Goal: Find specific page/section: Find specific page/section

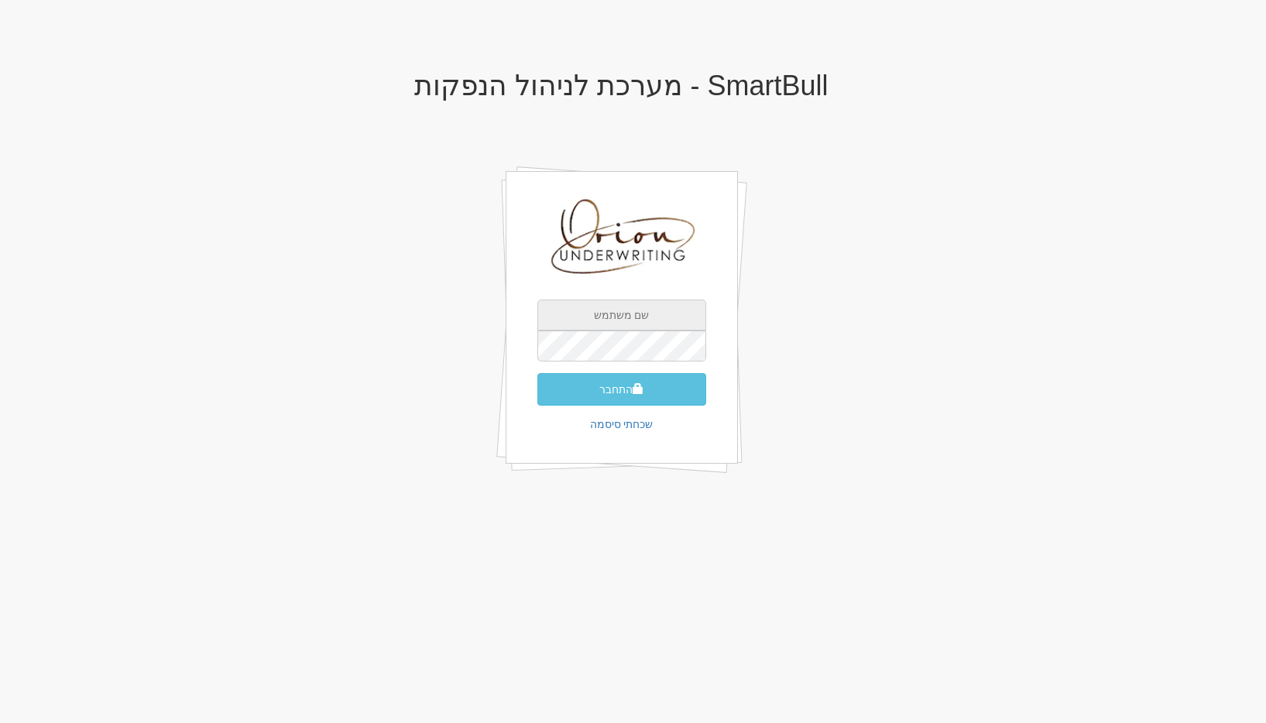
click at [586, 308] on input "text" at bounding box center [621, 315] width 169 height 31
type input "[EMAIL_ADDRESS][DOMAIN_NAME]"
click at [643, 380] on button "התחבר" at bounding box center [621, 389] width 169 height 33
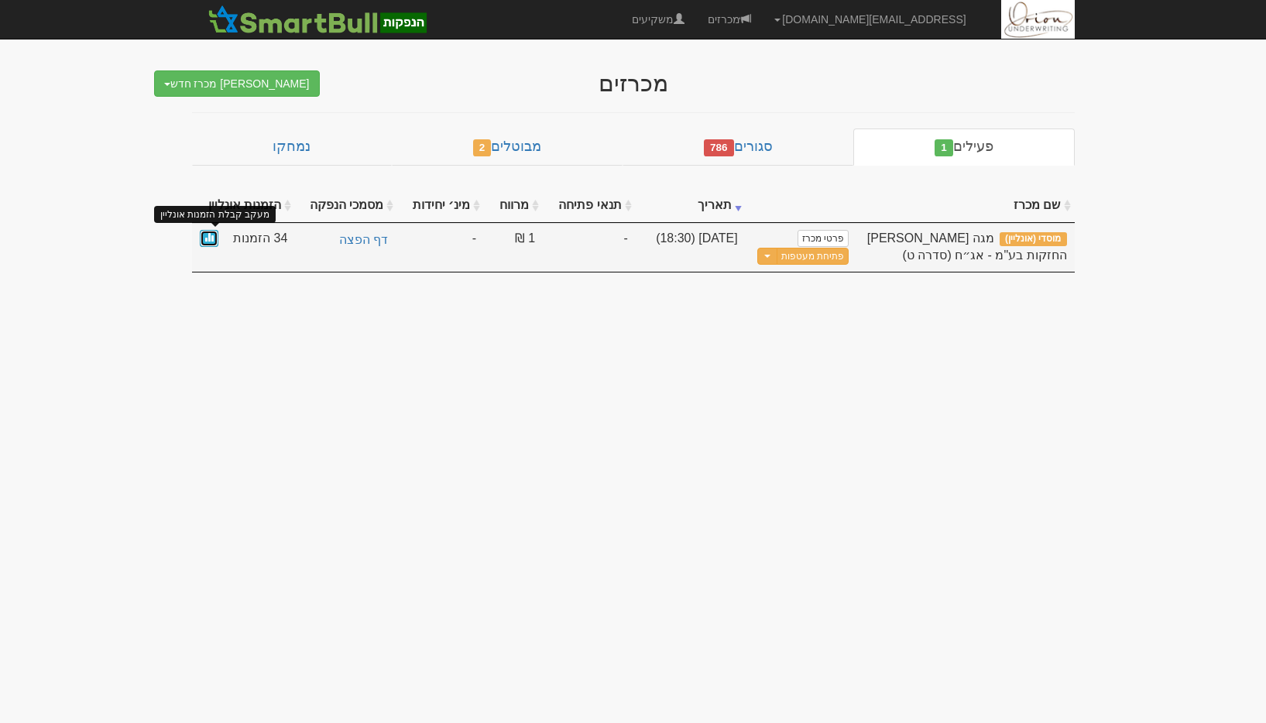
click at [212, 239] on span at bounding box center [208, 236] width 9 height 9
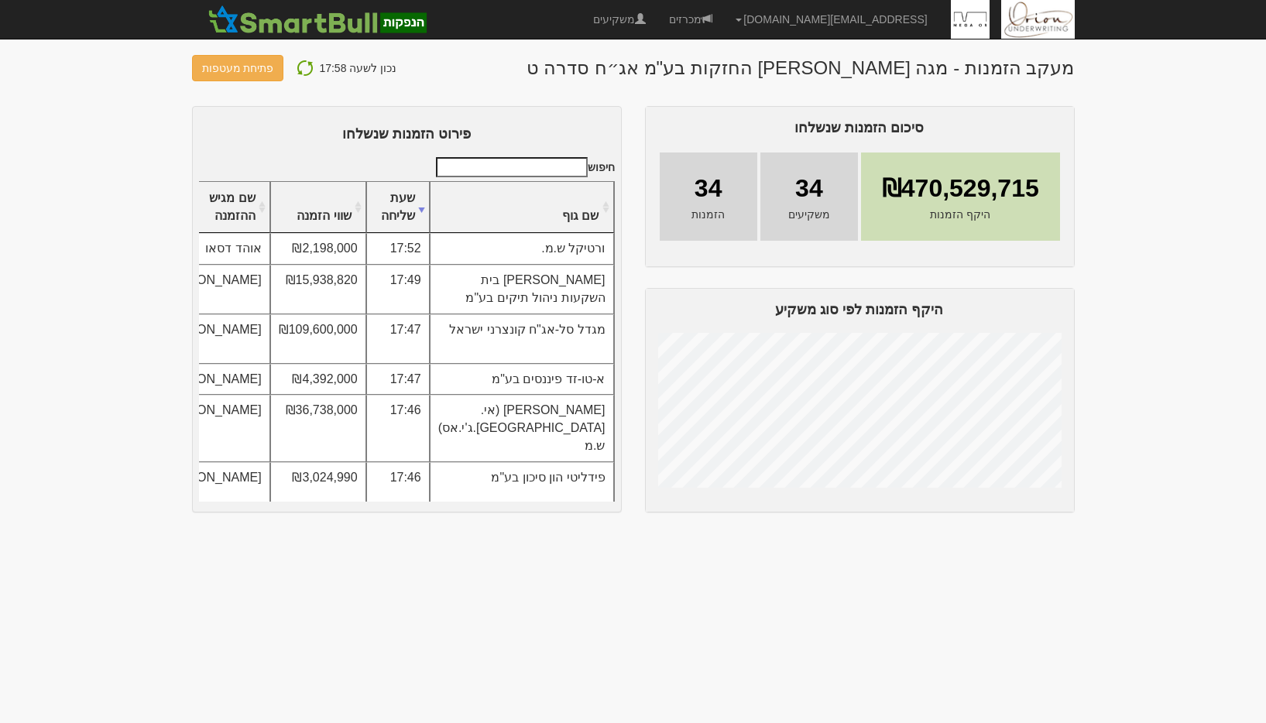
click at [565, 201] on th "שם גוף" at bounding box center [522, 208] width 184 height 52
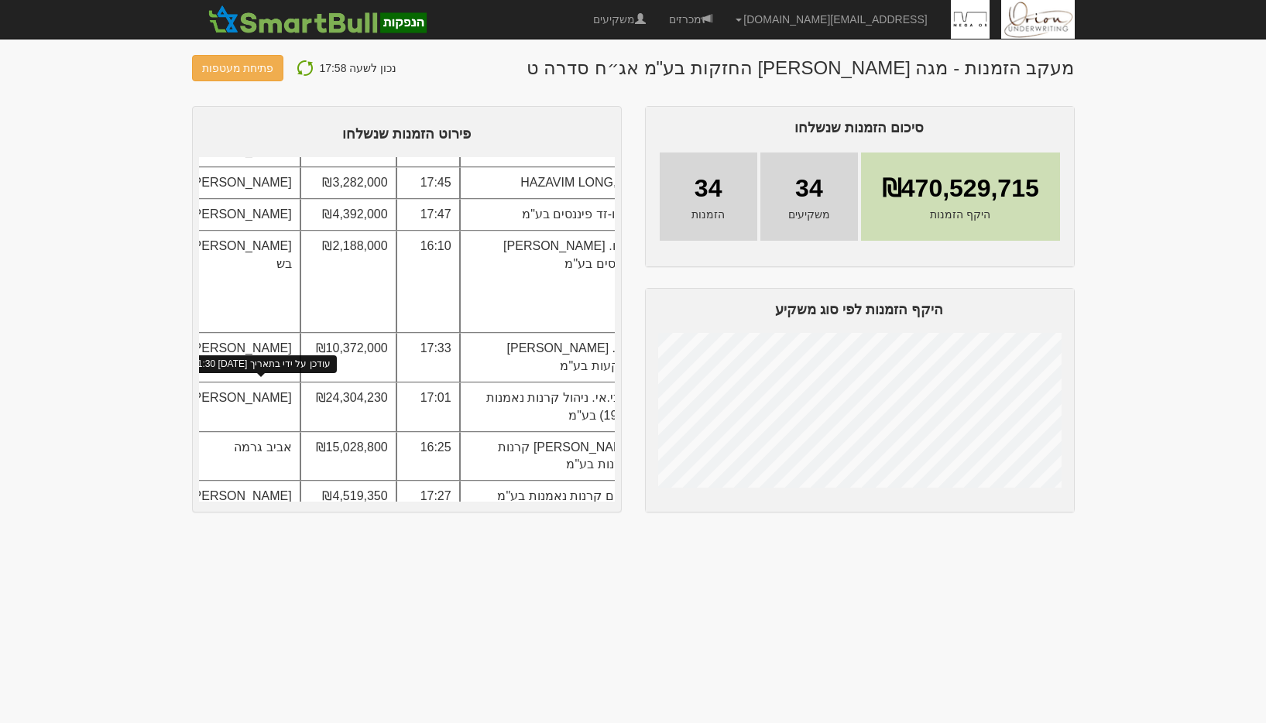
scroll to position [98, -1]
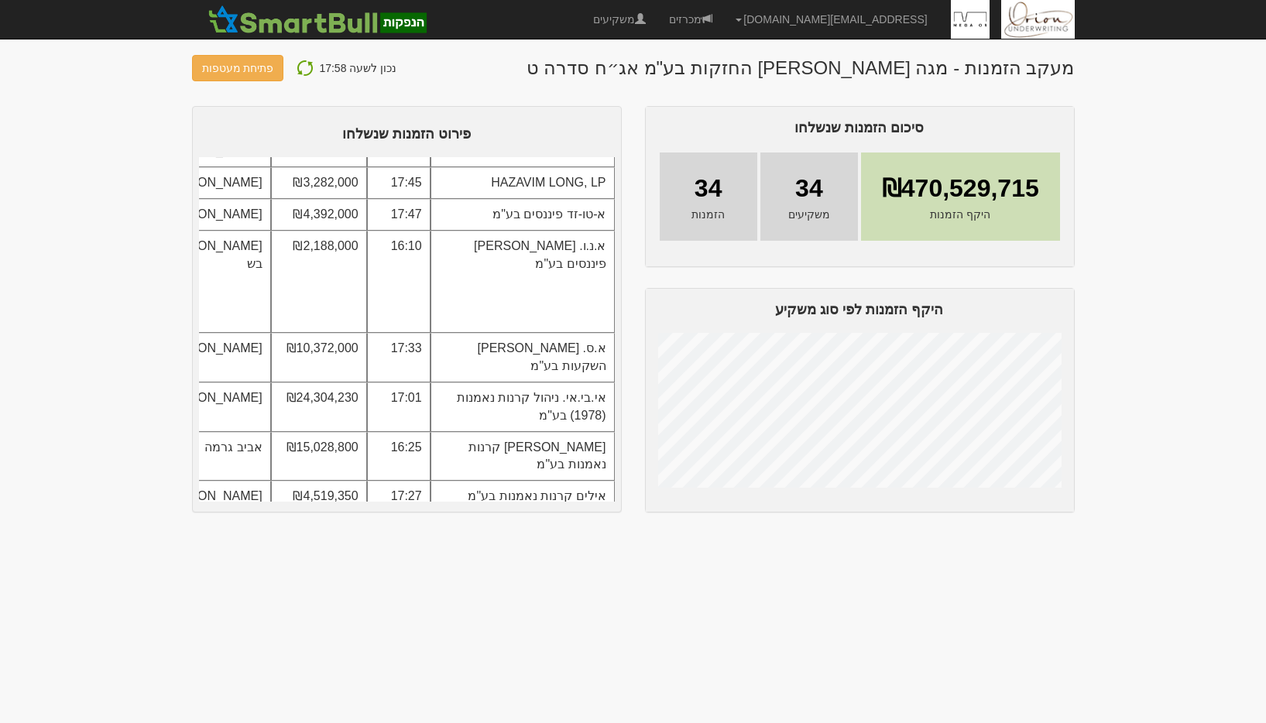
click at [143, 354] on span at bounding box center [137, 347] width 12 height 12
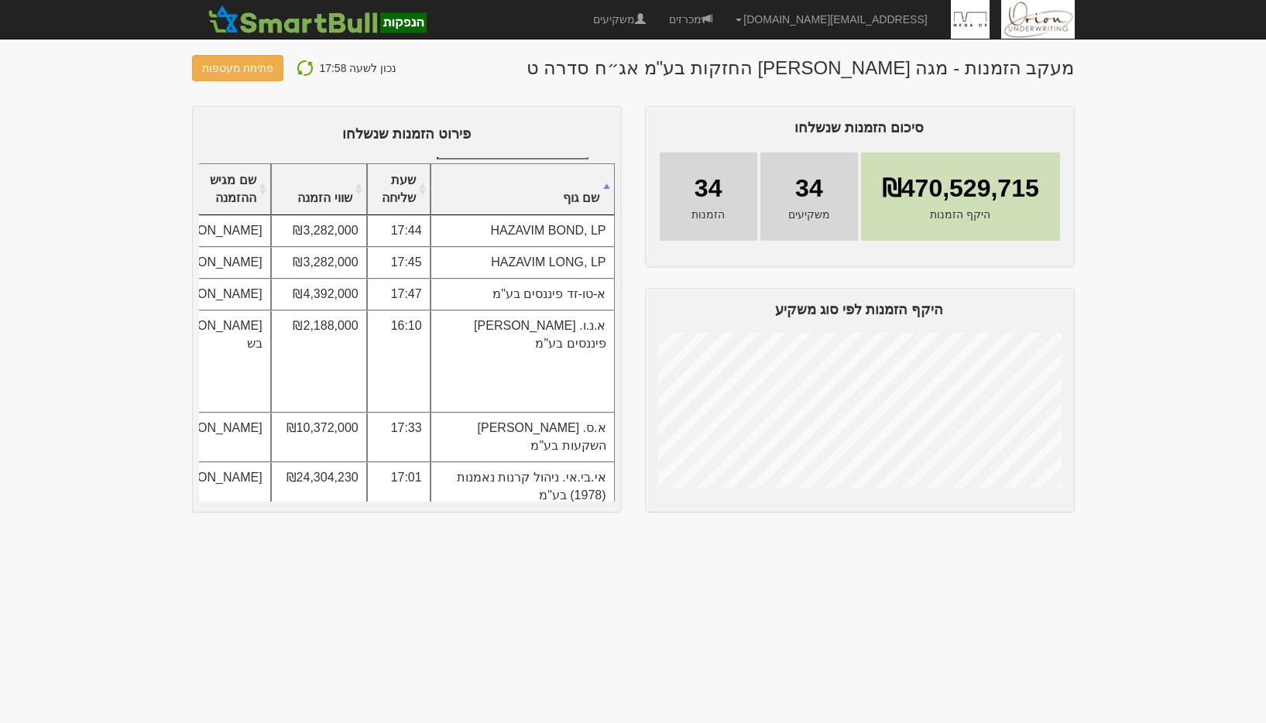
scroll to position [0, -1]
